Goal: Information Seeking & Learning: Find specific fact

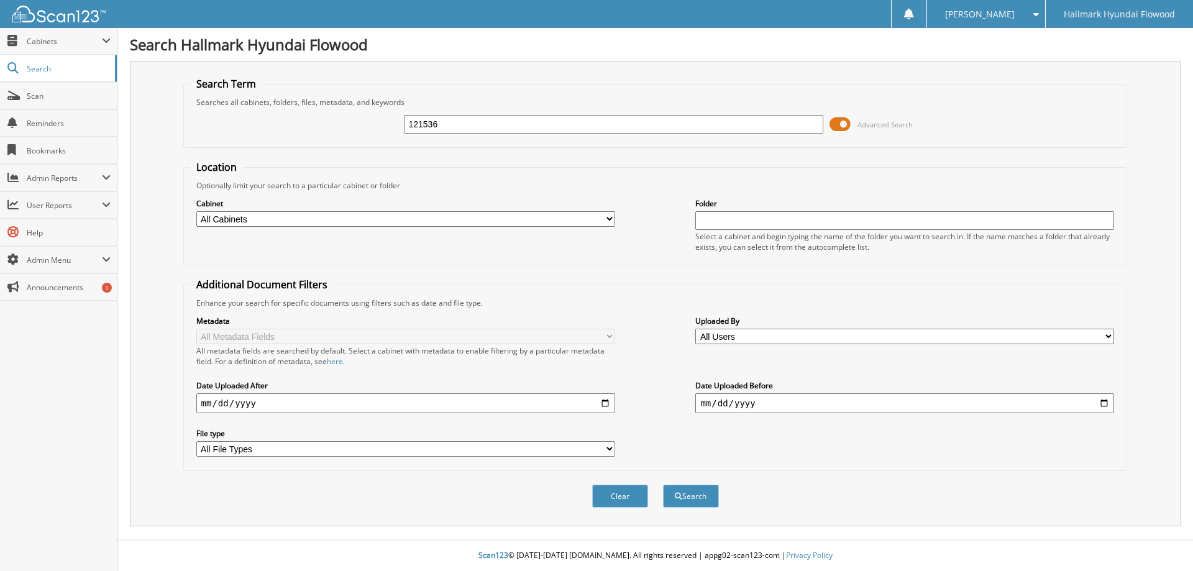
type input "121536"
click at [663, 485] on button "Search" at bounding box center [691, 496] width 56 height 23
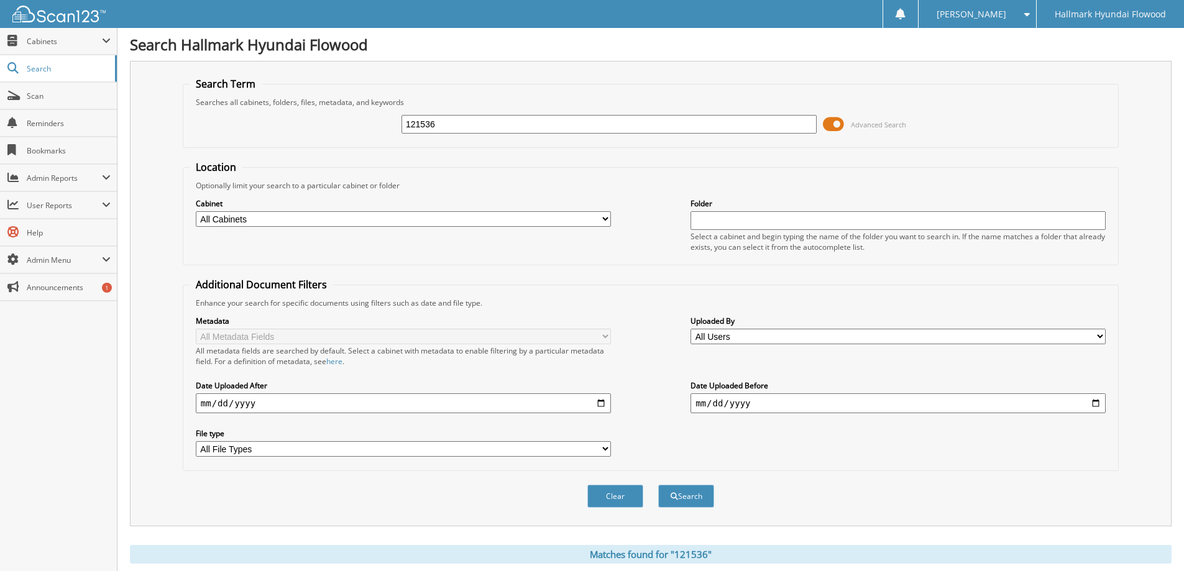
scroll to position [311, 0]
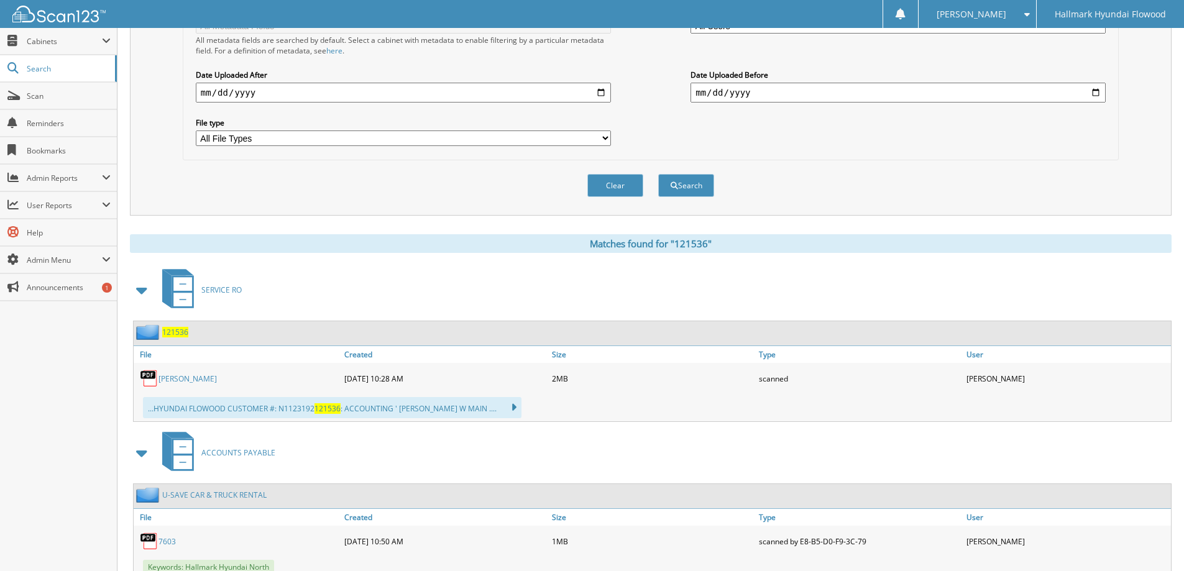
click at [176, 332] on span "121536" at bounding box center [175, 332] width 26 height 11
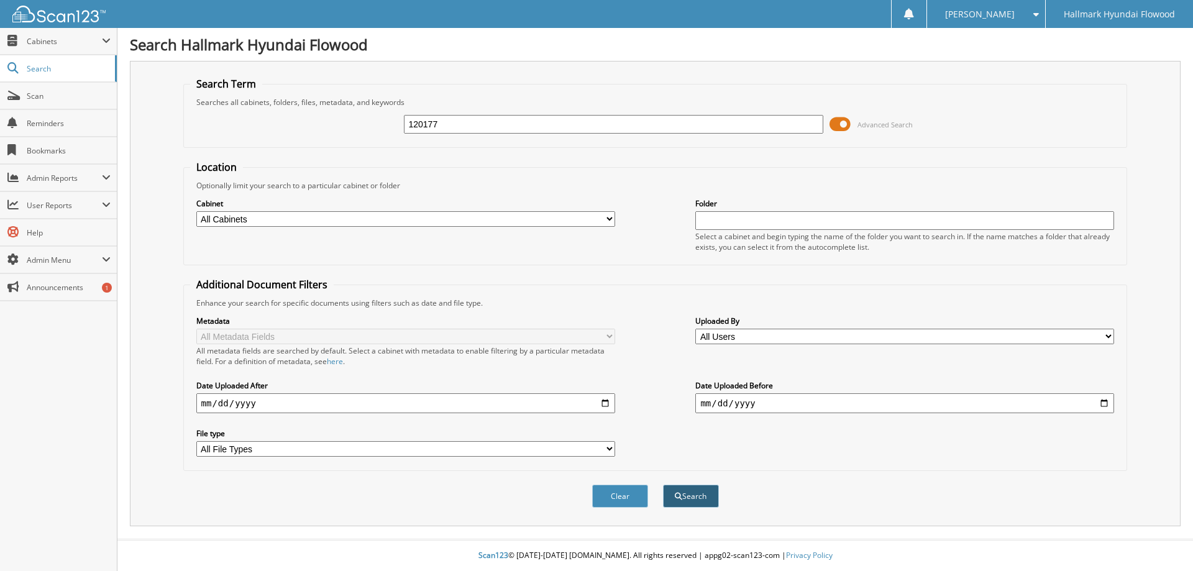
type input "120177"
click at [701, 500] on button "Search" at bounding box center [691, 496] width 56 height 23
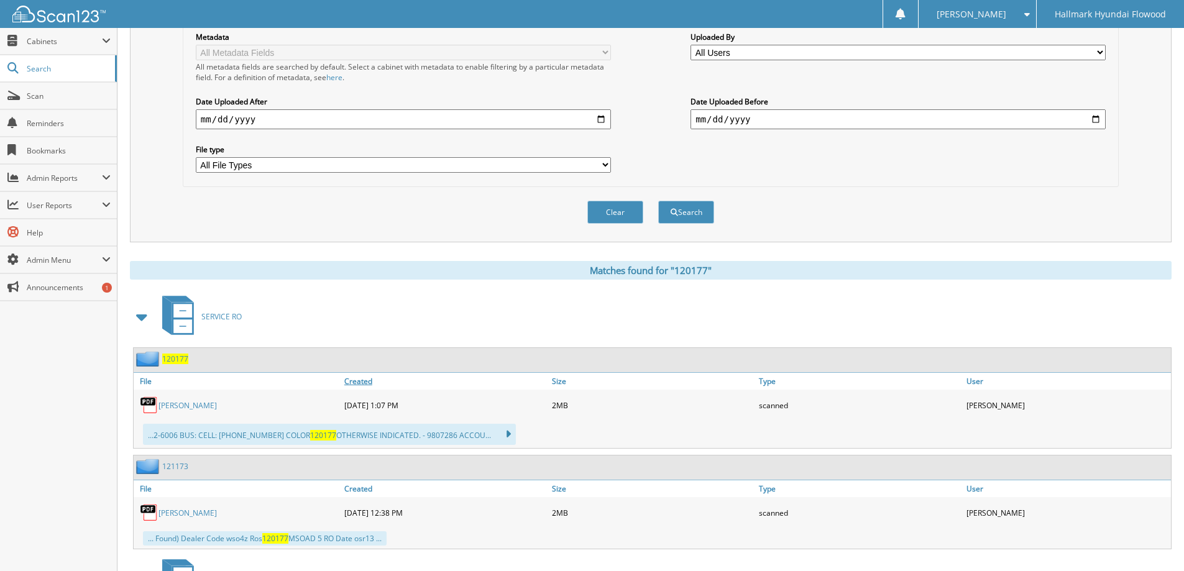
scroll to position [311, 0]
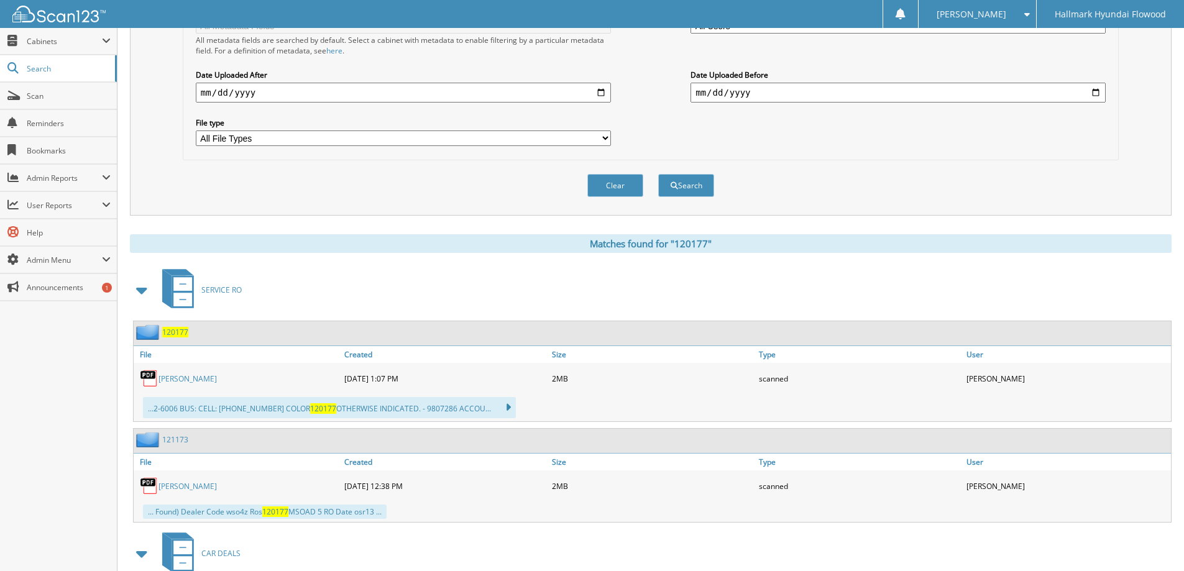
click at [176, 332] on span "120177" at bounding box center [175, 332] width 26 height 11
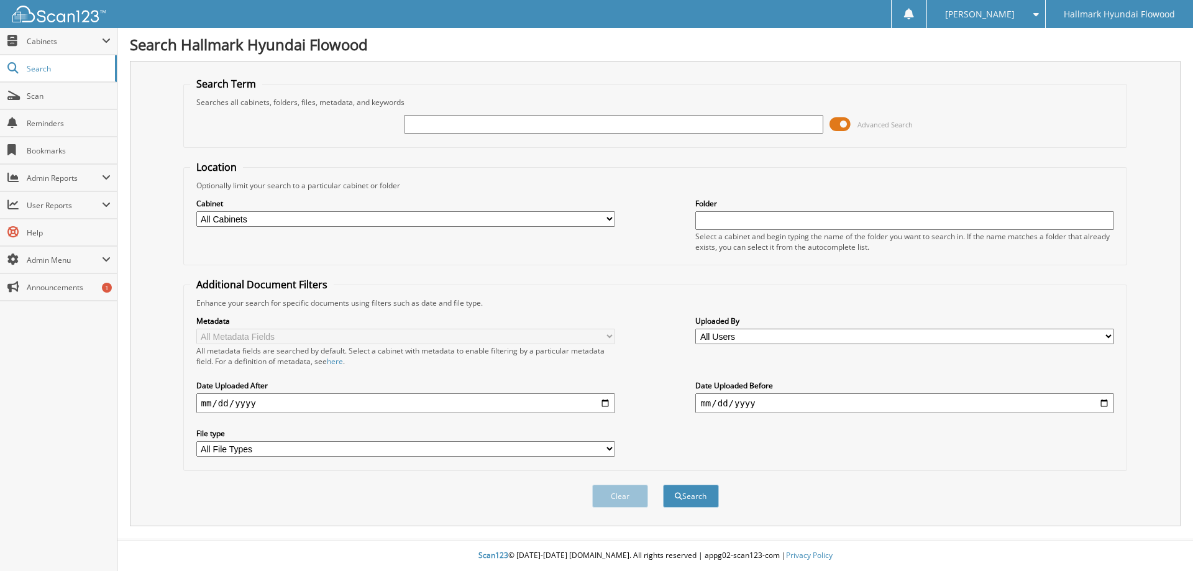
click at [514, 124] on input "text" at bounding box center [613, 124] width 419 height 19
type input "119823"
click at [663, 485] on button "Search" at bounding box center [691, 496] width 56 height 23
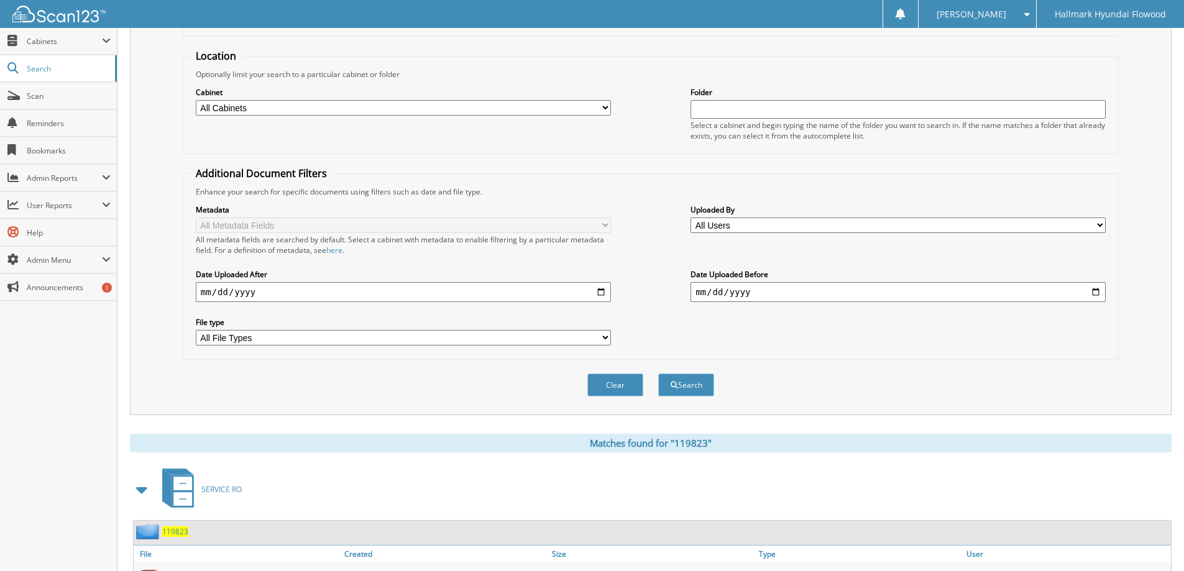
scroll to position [199, 0]
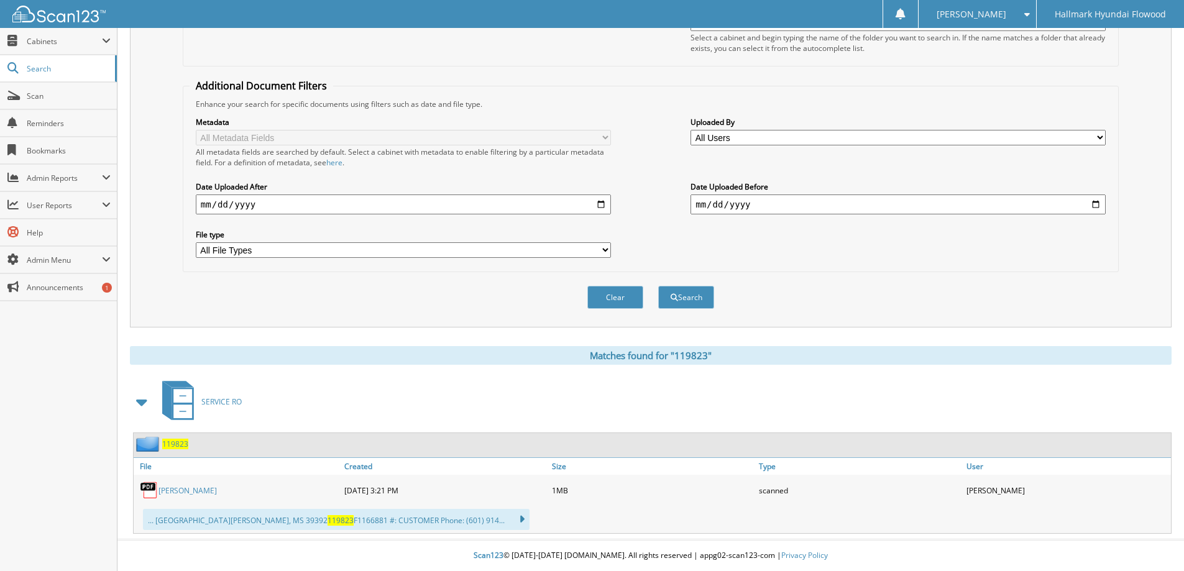
click at [172, 443] on span "119823" at bounding box center [175, 444] width 26 height 11
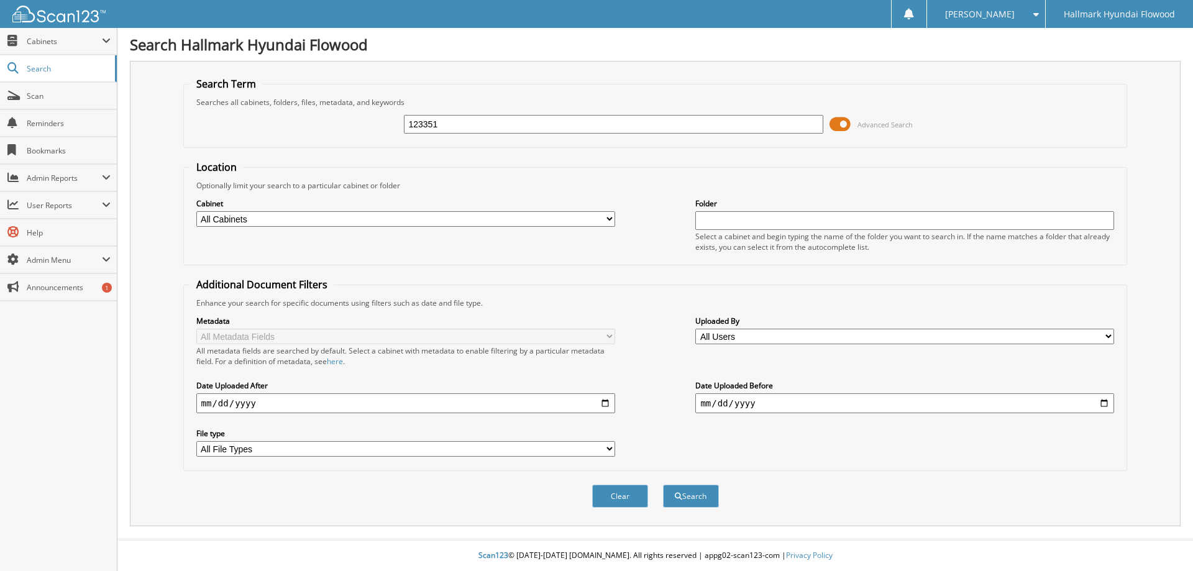
type input "123351"
click at [663, 485] on button "Search" at bounding box center [691, 496] width 56 height 23
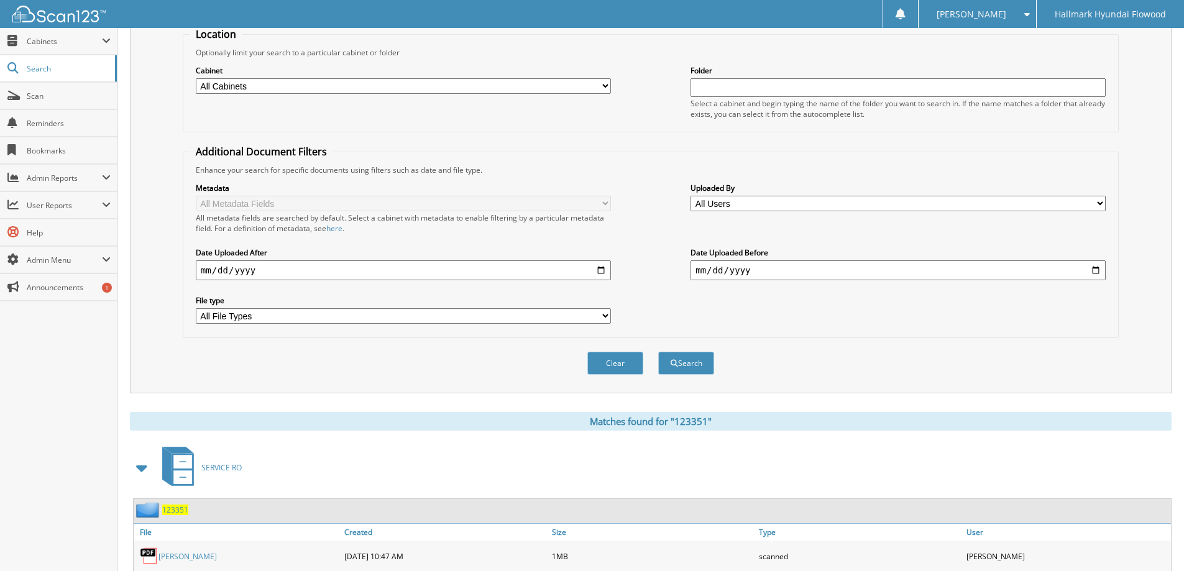
scroll to position [199, 0]
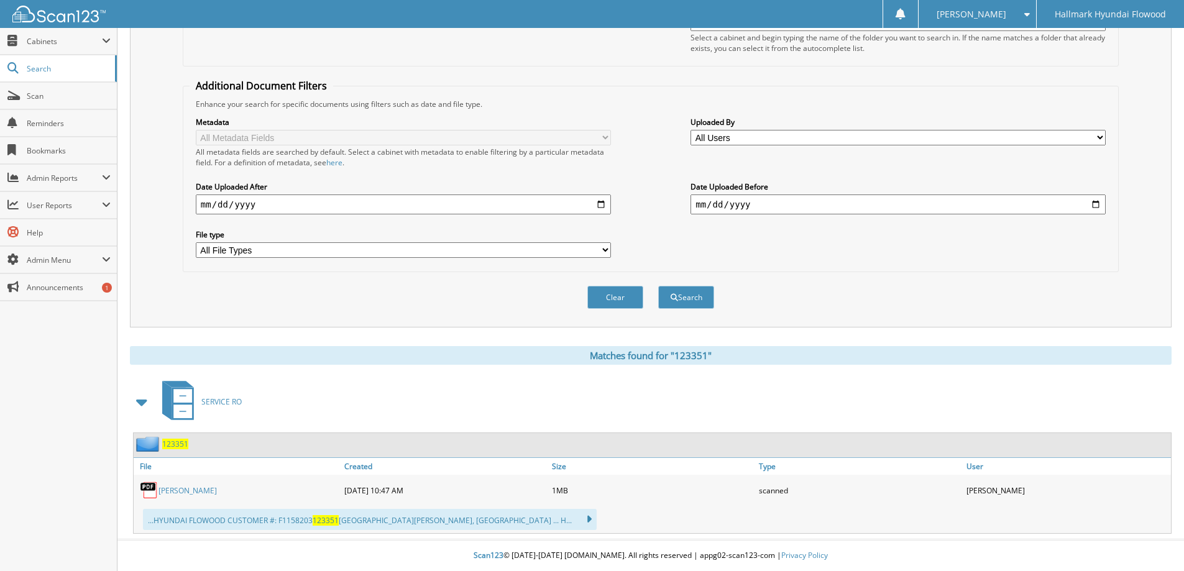
click at [180, 442] on span "123351" at bounding box center [175, 444] width 26 height 11
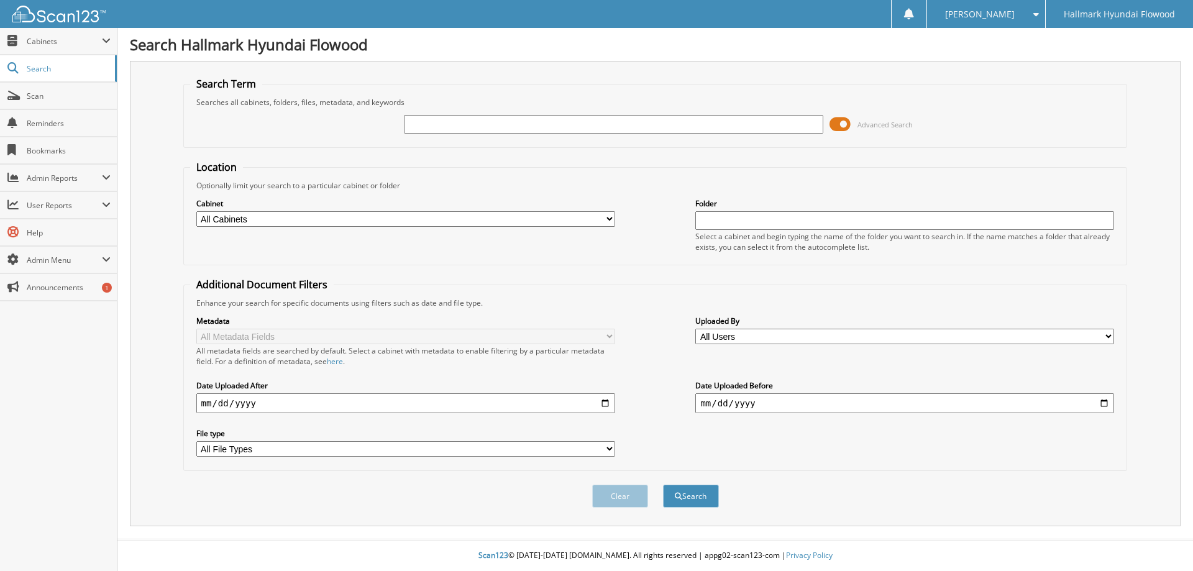
click at [572, 127] on input "text" at bounding box center [613, 124] width 419 height 19
type input "123369"
click at [663, 485] on button "Search" at bounding box center [691, 496] width 56 height 23
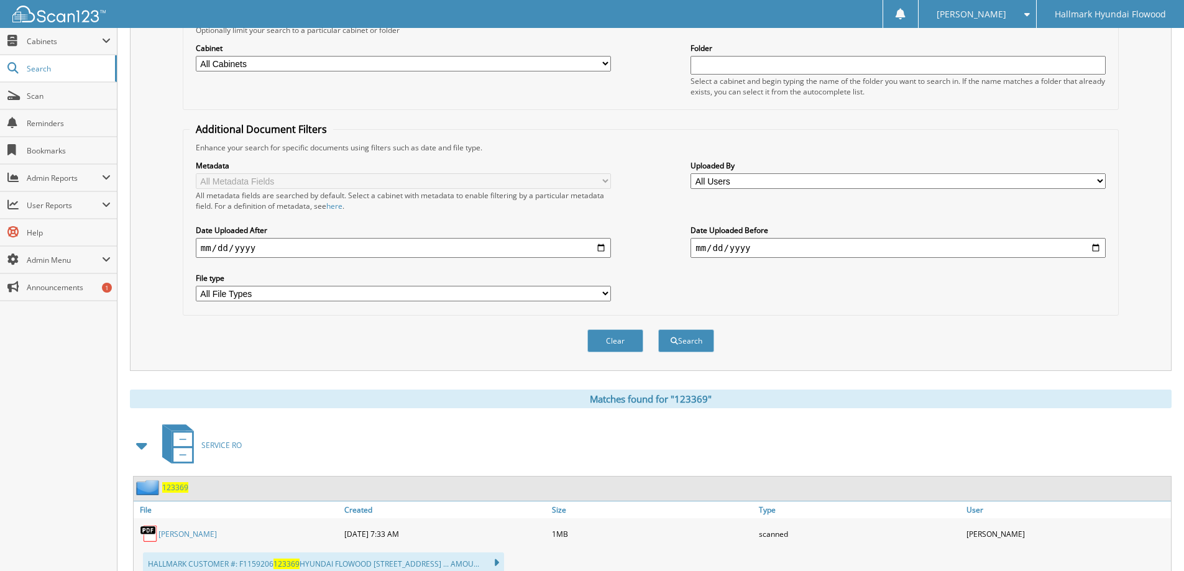
scroll to position [249, 0]
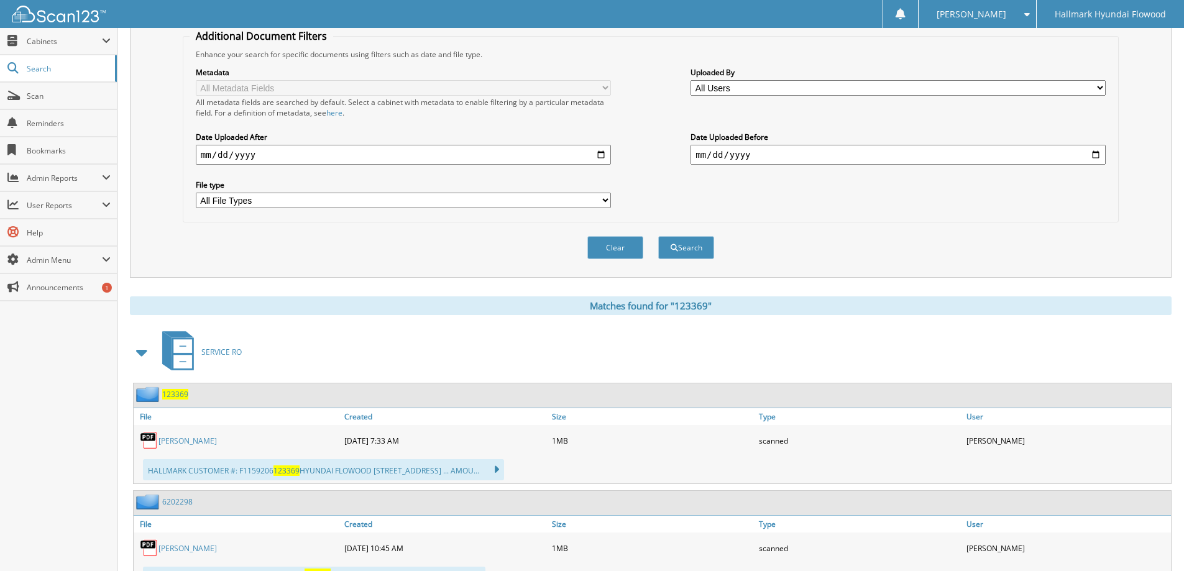
click at [176, 392] on span "123369" at bounding box center [175, 394] width 26 height 11
